Goal: Transaction & Acquisition: Purchase product/service

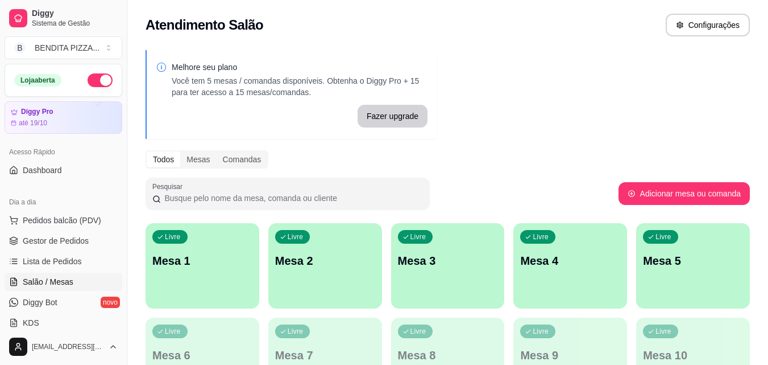
click at [80, 214] on span "Pedidos balcão (PDV)" at bounding box center [62, 219] width 78 height 11
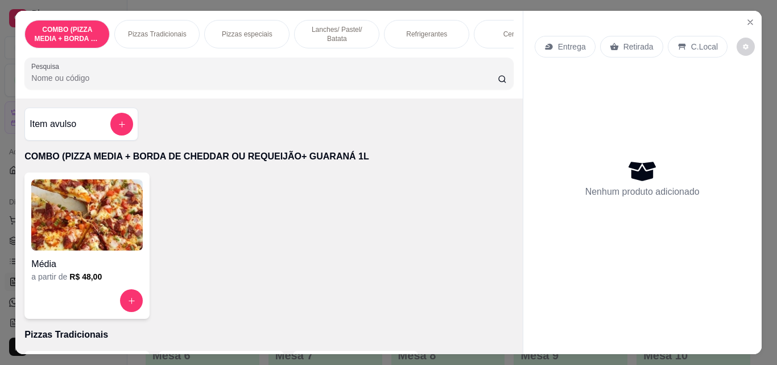
click at [163, 24] on div "Pizzas Tradicionais" at bounding box center [156, 34] width 85 height 28
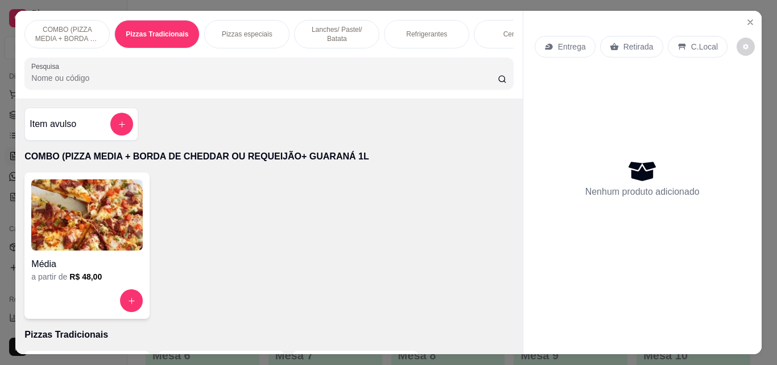
scroll to position [30, 0]
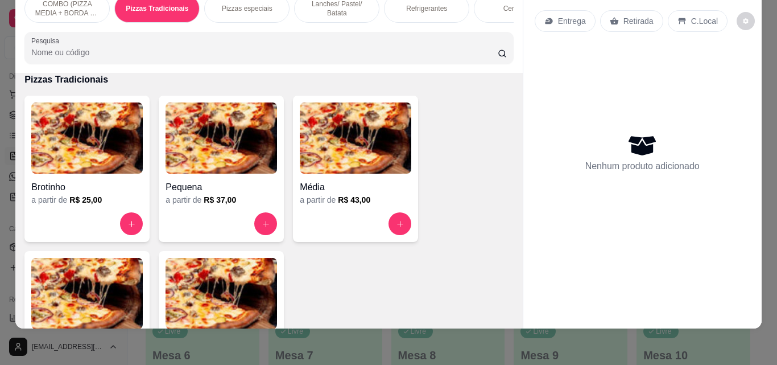
click at [118, 298] on img at bounding box center [86, 293] width 111 height 71
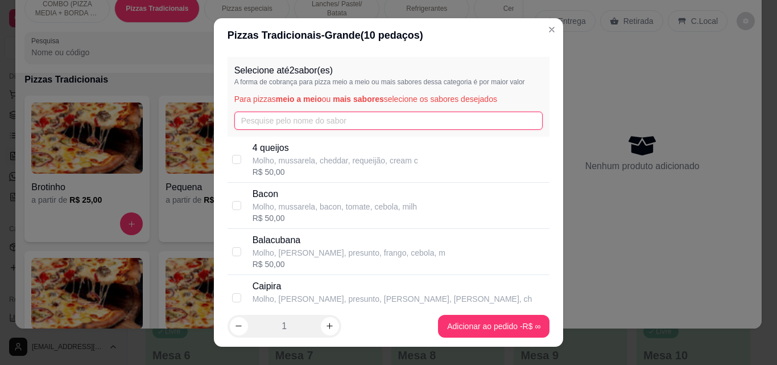
click at [277, 114] on input "text" at bounding box center [388, 120] width 309 height 18
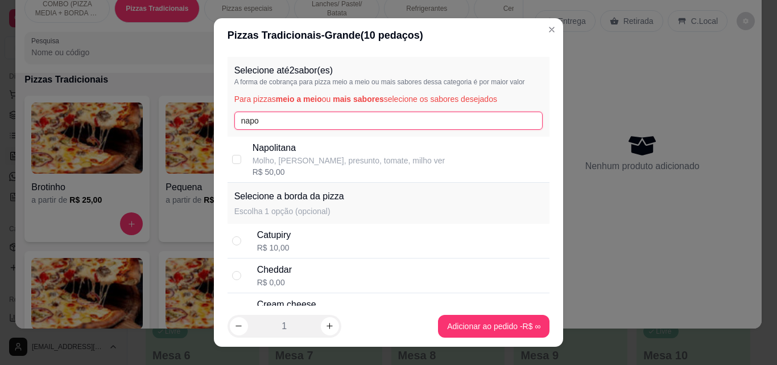
type input "napo"
click at [268, 162] on p "Molho, [PERSON_NAME], presunto, tomate, milho ver" at bounding box center [349, 160] width 192 height 11
checkbox input "true"
click at [267, 129] on input "napo" at bounding box center [388, 120] width 309 height 18
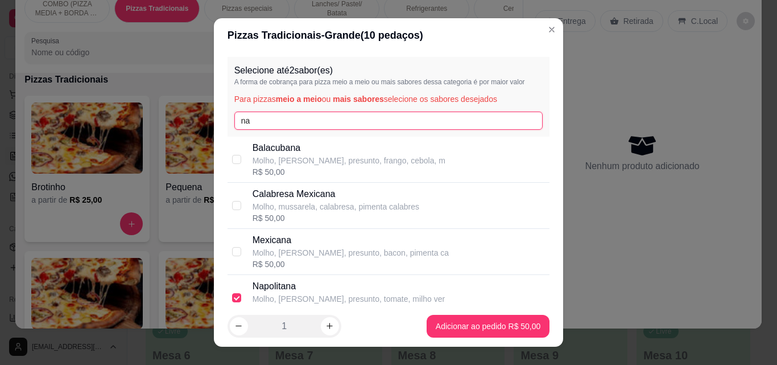
type input "n"
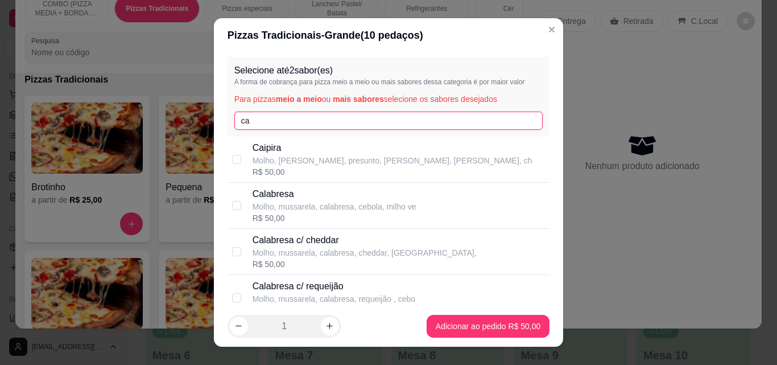
type input "ca"
click at [279, 198] on p "Calabresa" at bounding box center [335, 194] width 164 height 14
checkbox input "true"
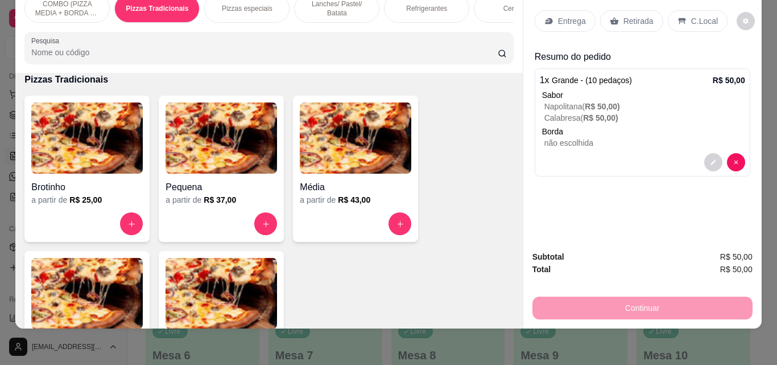
click at [569, 15] on p "Entrega" at bounding box center [572, 20] width 28 height 11
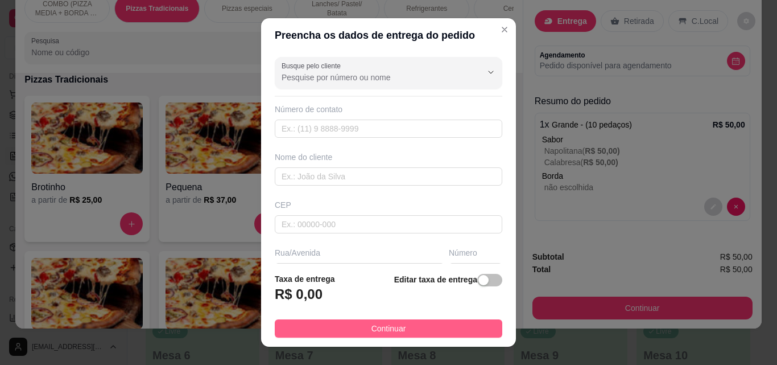
click at [410, 327] on button "Continuar" at bounding box center [388, 328] width 227 height 18
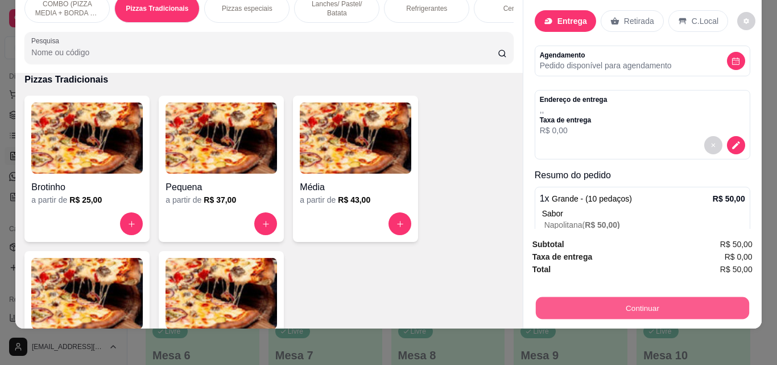
click at [588, 296] on button "Continuar" at bounding box center [641, 307] width 213 height 22
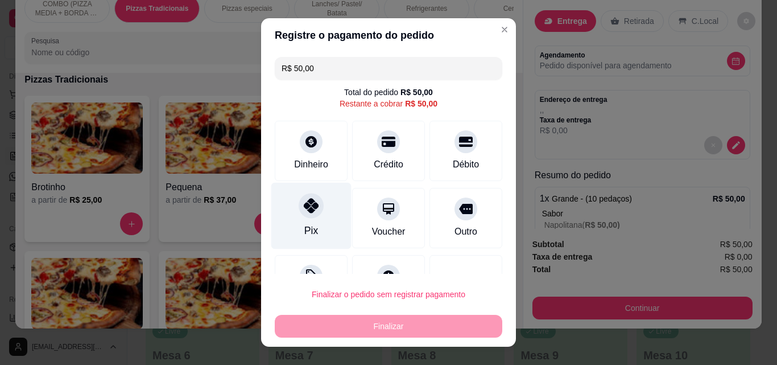
click at [306, 215] on div at bounding box center [311, 205] width 25 height 25
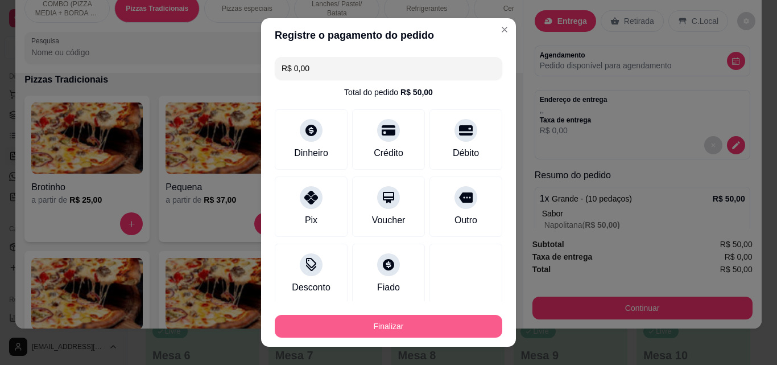
click at [402, 315] on button "Finalizar" at bounding box center [388, 326] width 227 height 23
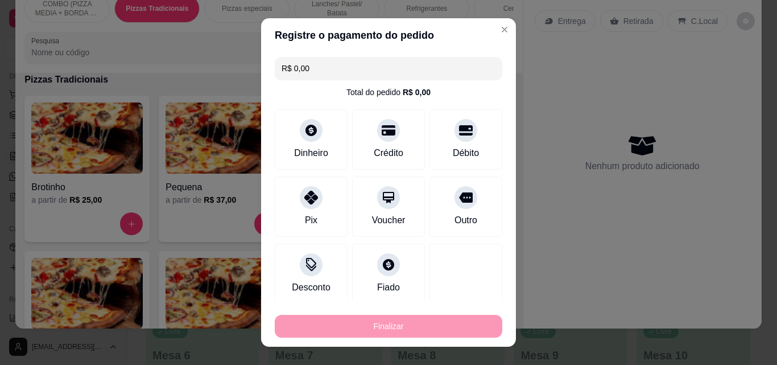
type input "-R$ 50,00"
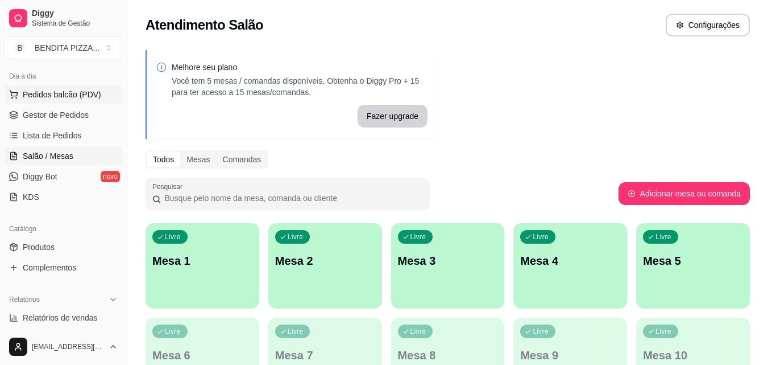
click at [81, 96] on span "Pedidos balcão (PDV)" at bounding box center [62, 94] width 78 height 11
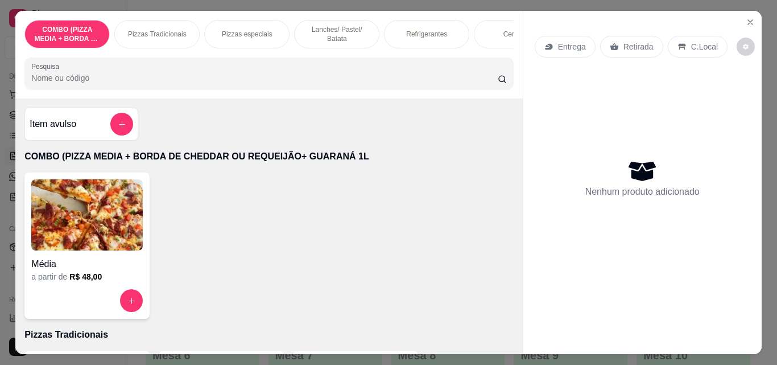
click at [156, 39] on div "Pizzas Tradicionais" at bounding box center [156, 34] width 85 height 28
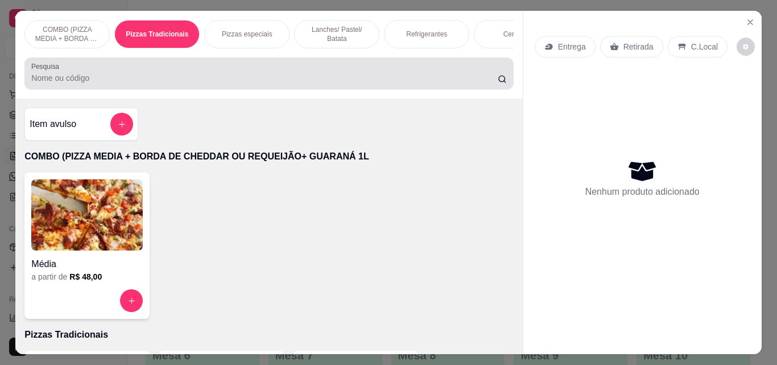
scroll to position [30, 0]
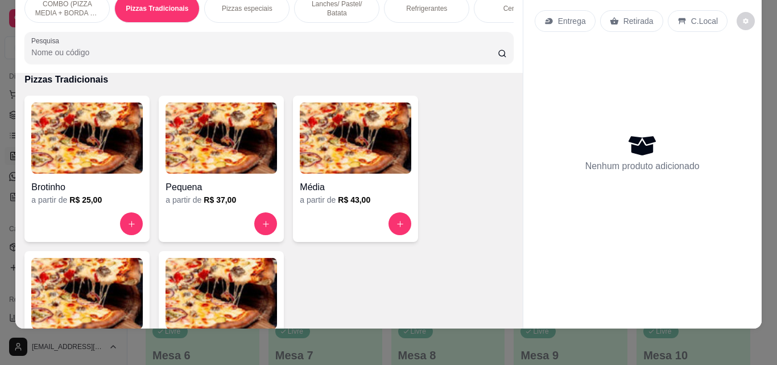
click at [209, 285] on img at bounding box center [221, 293] width 111 height 71
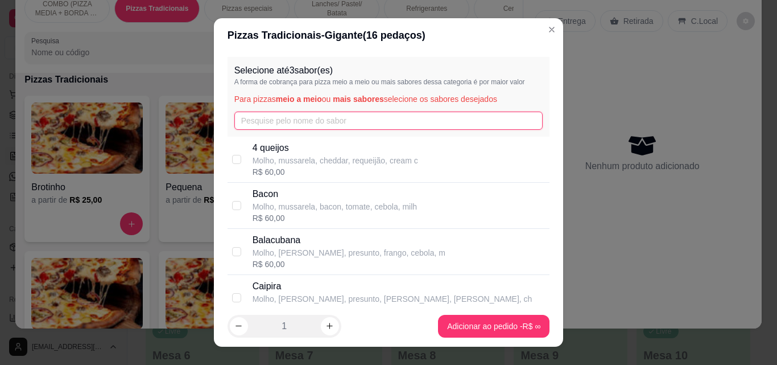
click at [278, 114] on input "text" at bounding box center [388, 120] width 309 height 18
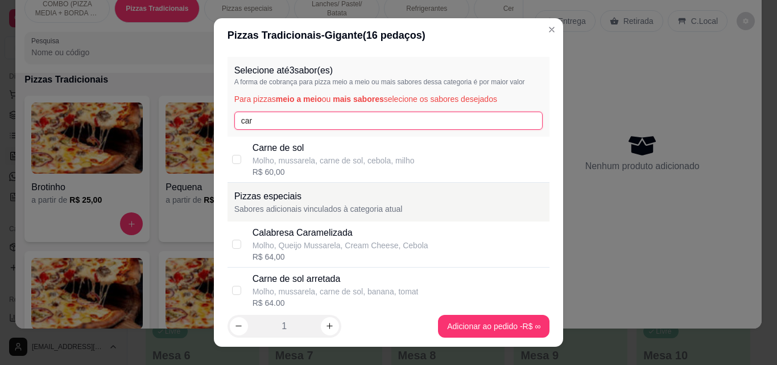
type input "car"
click at [282, 177] on div "R$ 60,00" at bounding box center [334, 171] width 162 height 11
checkbox input "true"
click at [280, 123] on input "car" at bounding box center [388, 120] width 309 height 18
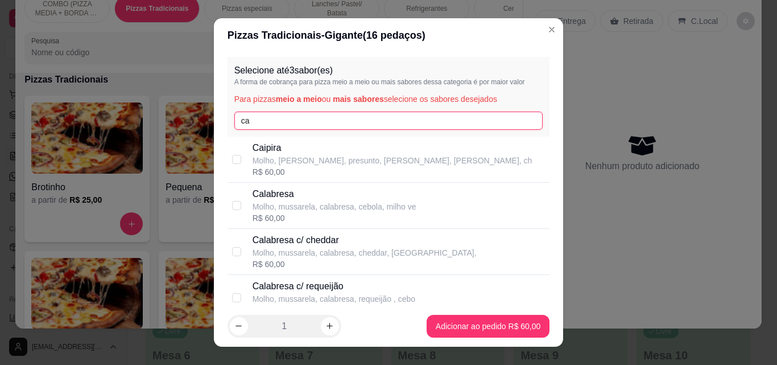
type input "c"
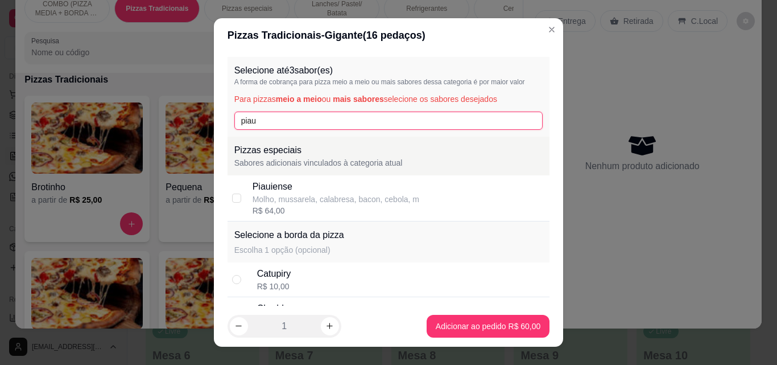
type input "piau"
click at [275, 194] on div "Molho, mussarela, calabresa, bacon, cebola, m" at bounding box center [336, 198] width 167 height 11
checkbox input "true"
click at [306, 125] on input "piau" at bounding box center [388, 120] width 309 height 18
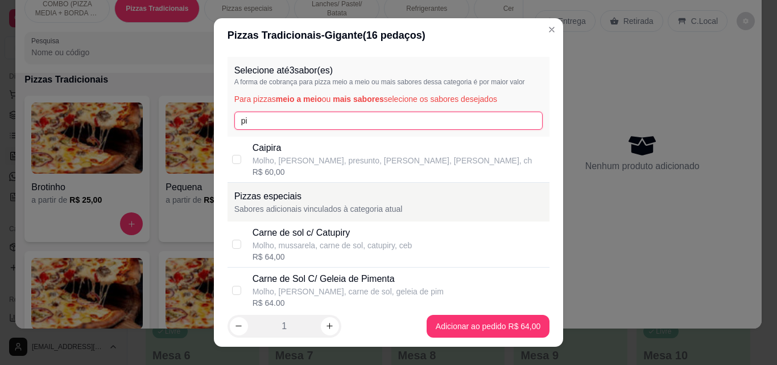
type input "p"
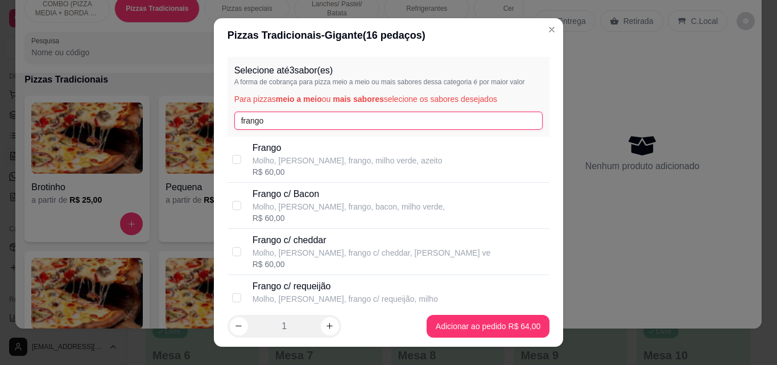
type input "frango"
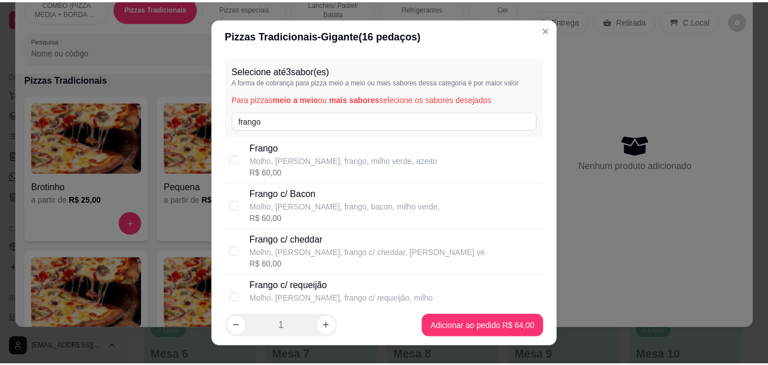
scroll to position [221, 0]
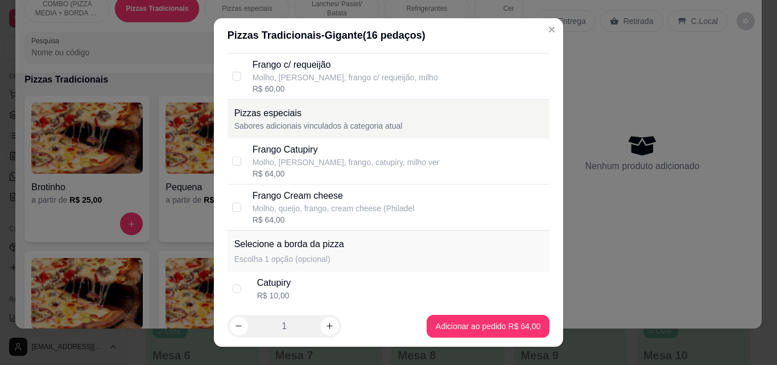
click at [343, 162] on div "Molho, [PERSON_NAME], frango, catupiry, milho ver" at bounding box center [346, 161] width 187 height 11
checkbox input "true"
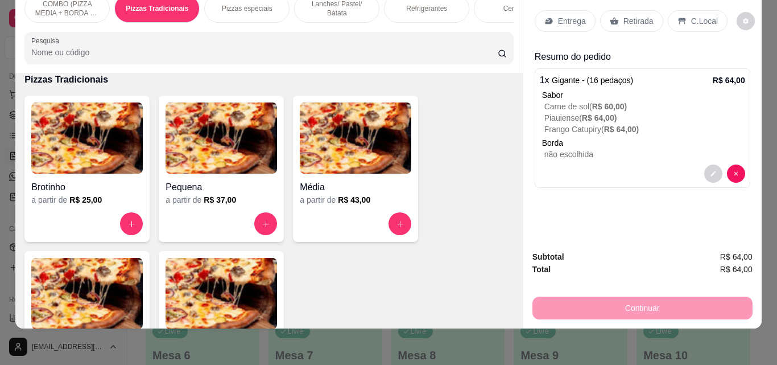
click at [555, 10] on div "Entrega" at bounding box center [565, 21] width 61 height 22
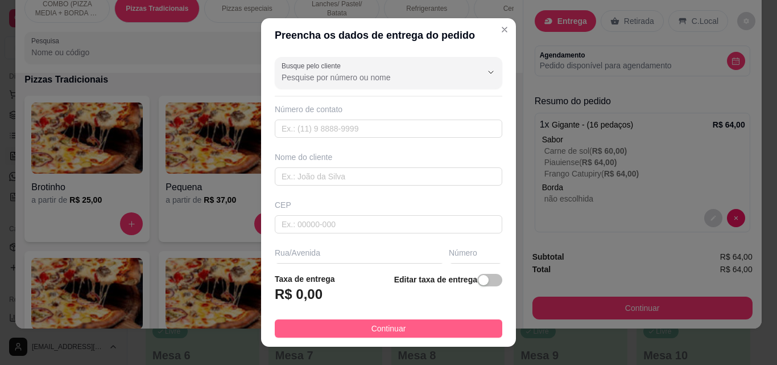
click at [470, 322] on button "Continuar" at bounding box center [388, 328] width 227 height 18
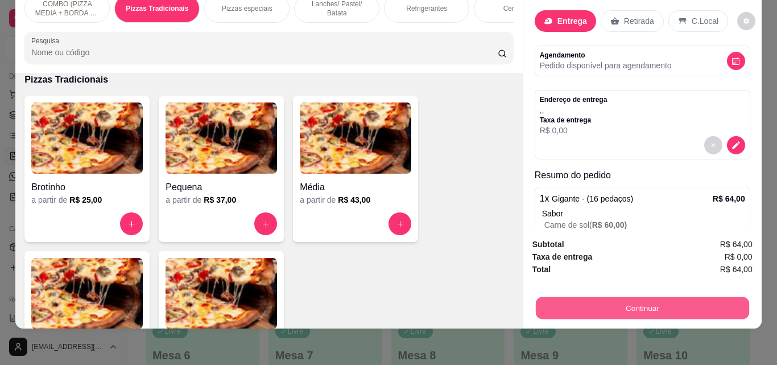
click at [620, 296] on button "Continuar" at bounding box center [641, 307] width 213 height 22
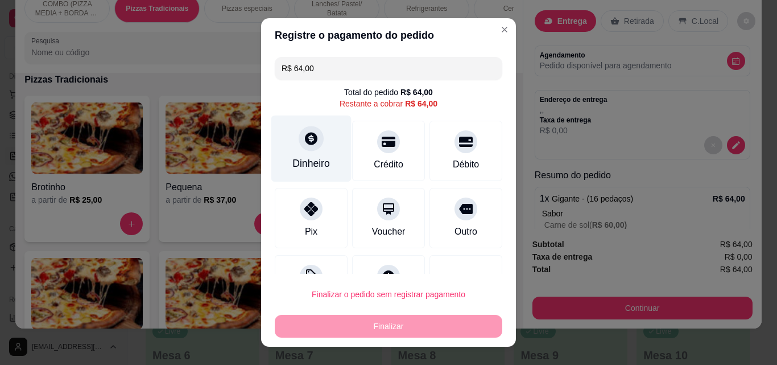
click at [302, 166] on div "Dinheiro" at bounding box center [311, 163] width 38 height 15
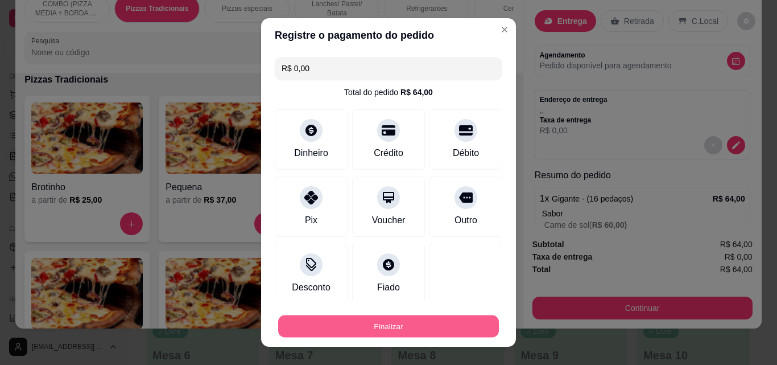
click at [453, 317] on button "Finalizar" at bounding box center [388, 326] width 221 height 22
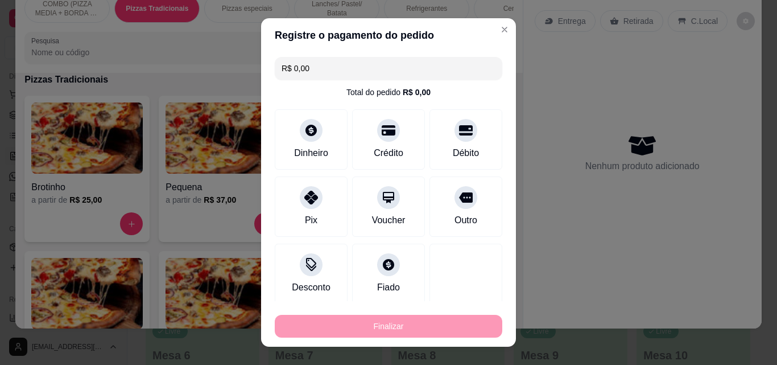
type input "-R$ 64,00"
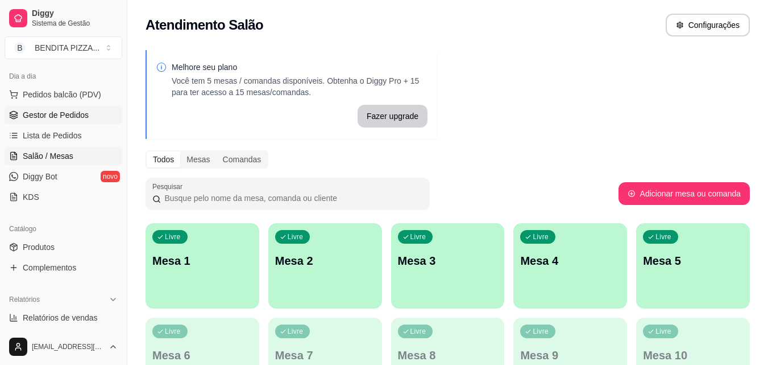
click at [42, 114] on span "Gestor de Pedidos" at bounding box center [56, 114] width 66 height 11
